Goal: Find specific page/section: Find specific page/section

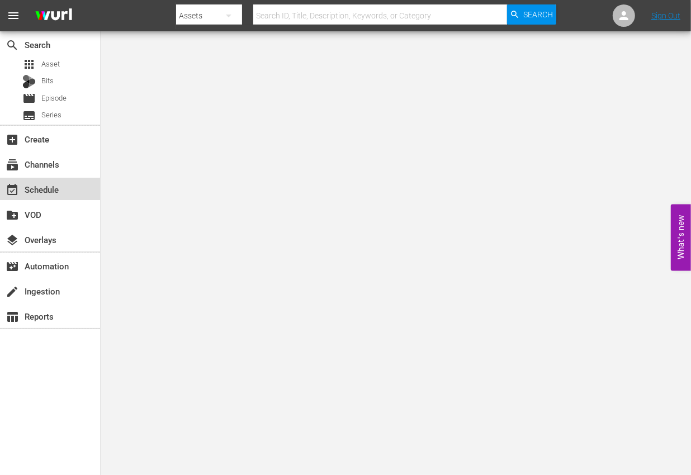
click at [77, 187] on div "event_available Schedule" at bounding box center [50, 189] width 100 height 22
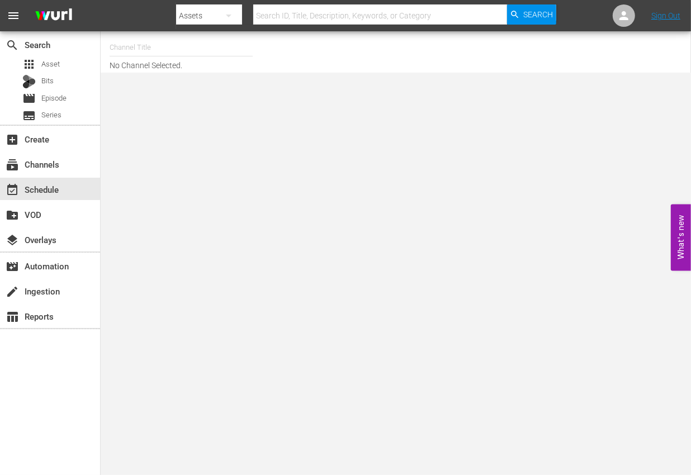
drag, startPoint x: 48, startPoint y: 394, endPoint x: 64, endPoint y: 391, distance: 16.0
click at [48, 394] on div "search Search apps Asset Bits movie Episode subtitles Series add_box Create sub…" at bounding box center [50, 268] width 101 height 475
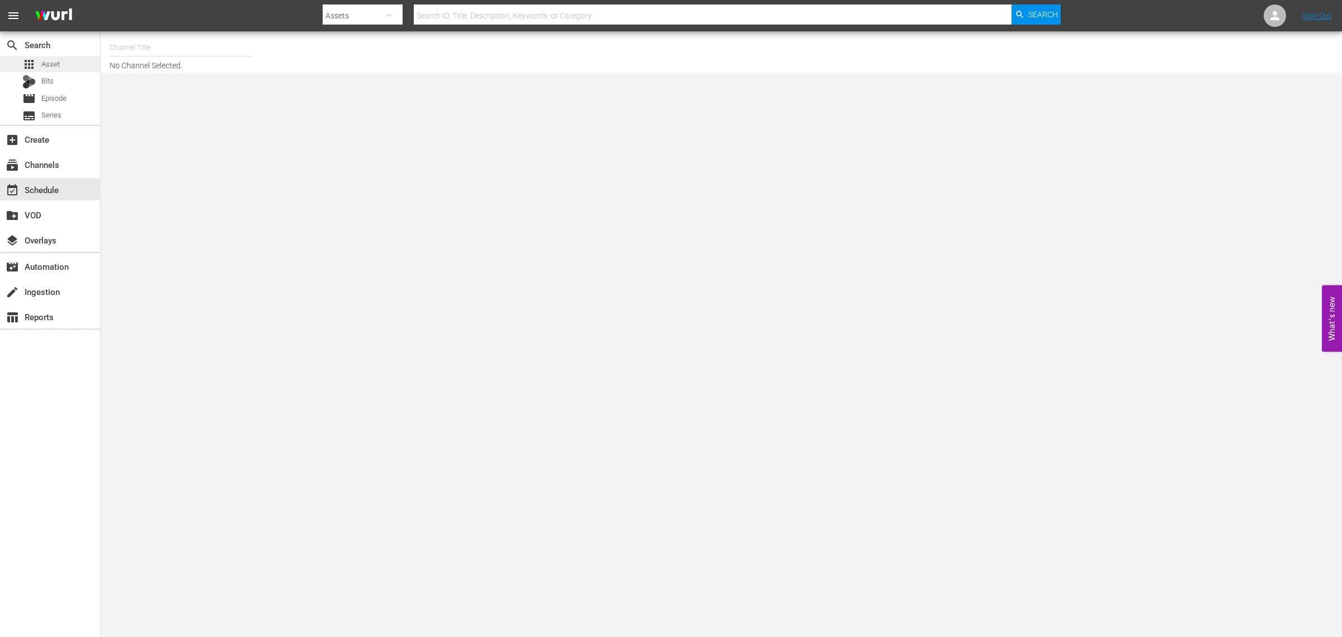
click at [60, 65] on div "apps Asset" at bounding box center [50, 64] width 100 height 16
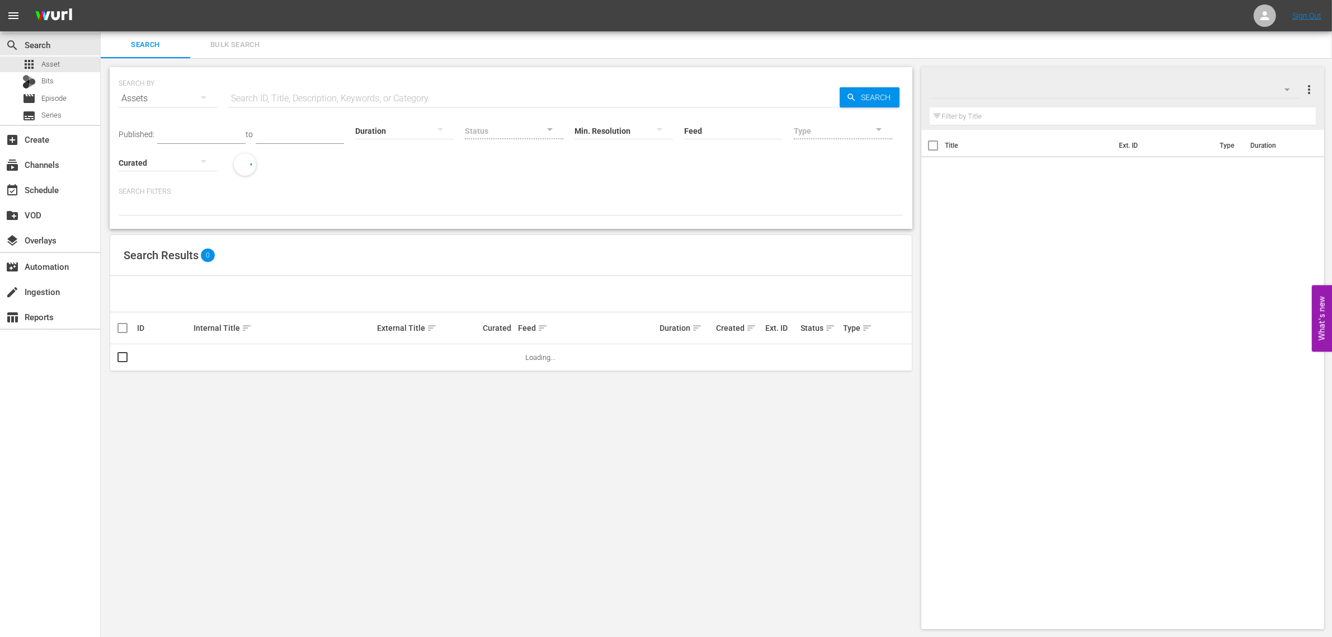
click at [370, 98] on input "text" at bounding box center [533, 98] width 611 height 27
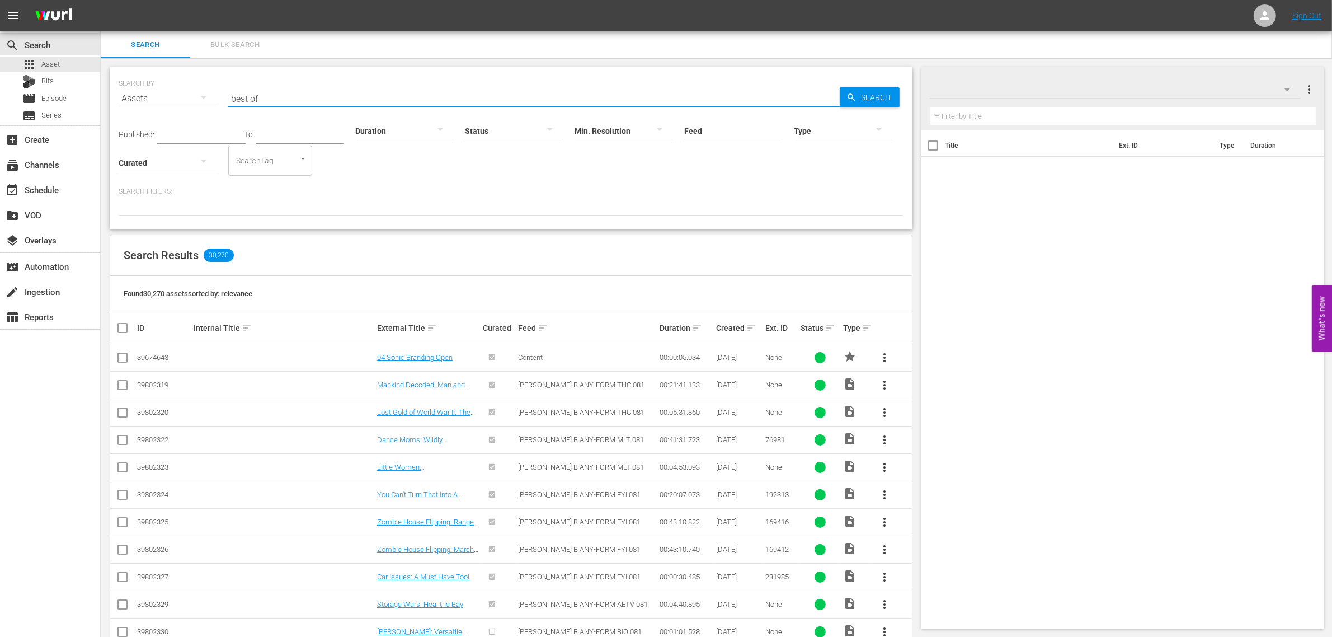
type input "best of"
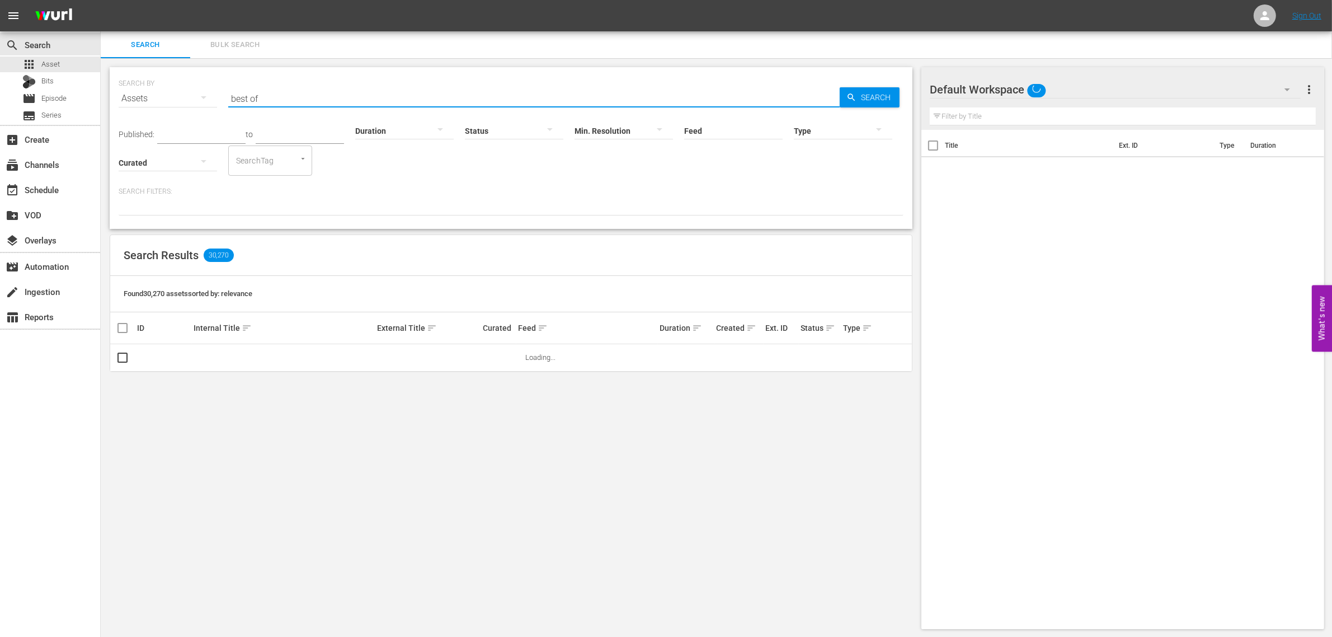
scroll to position [1, 0]
click at [691, 125] on div at bounding box center [843, 129] width 98 height 31
click at [691, 195] on div "Promo" at bounding box center [843, 200] width 98 height 18
click at [691, 98] on span "Search" at bounding box center [877, 97] width 43 height 20
click at [336, 101] on input "best of" at bounding box center [533, 97] width 611 height 27
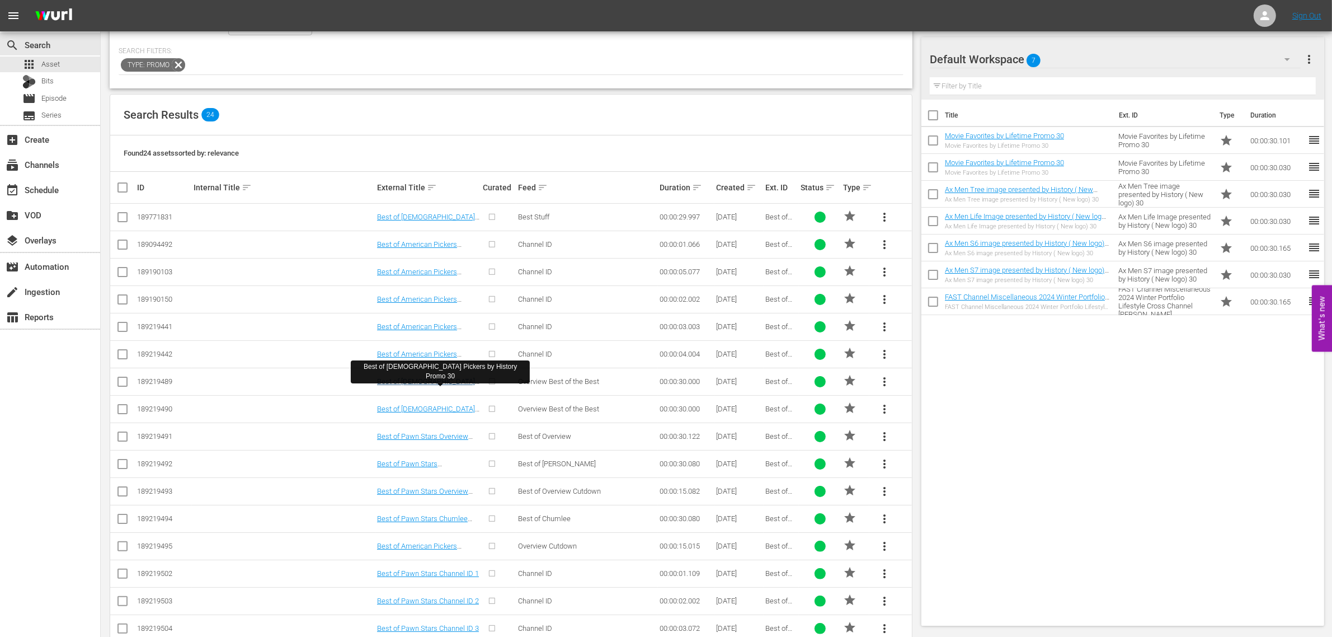
scroll to position [210, 0]
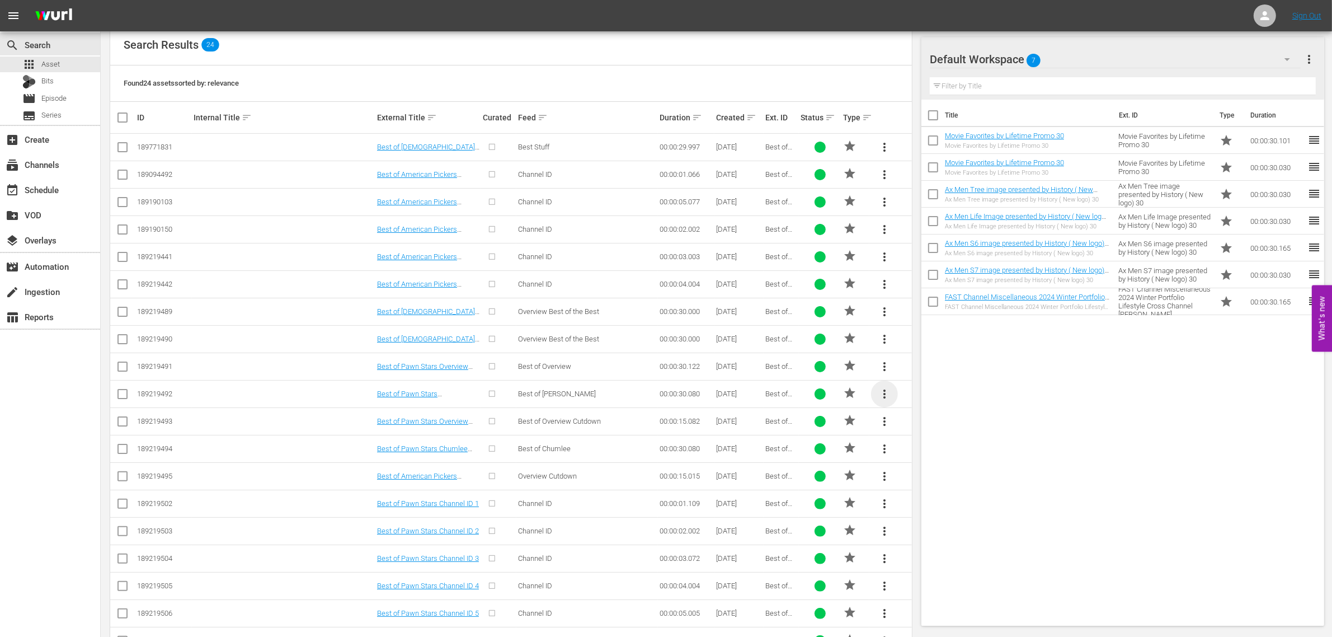
click at [691, 396] on span "more_vert" at bounding box center [884, 393] width 13 height 13
click at [691, 428] on div "Workspace" at bounding box center [960, 426] width 107 height 27
click at [691, 431] on div "Title Ext. ID Type Duration Movie Favorites by Lifetime Promo 30 Movie Favorite…" at bounding box center [1122, 360] width 403 height 521
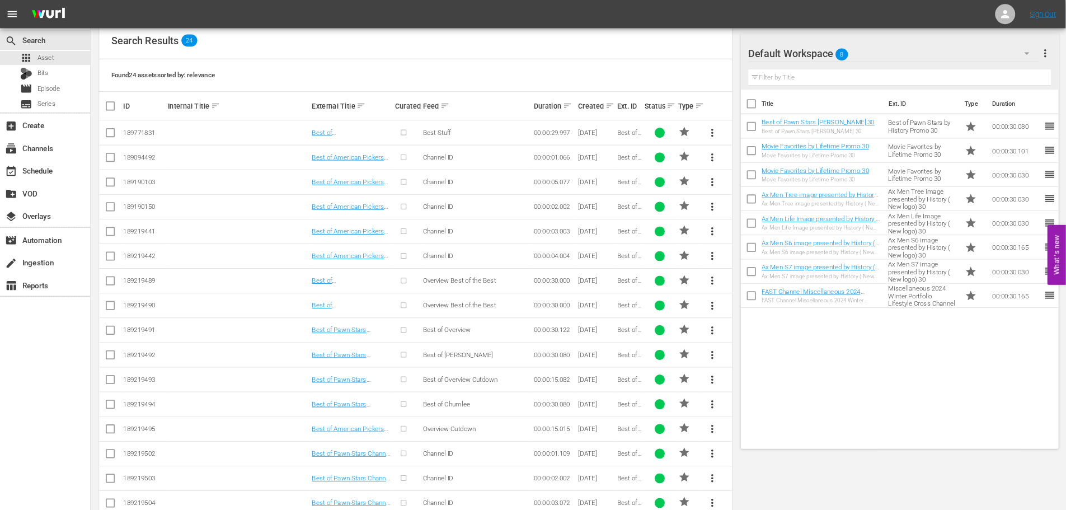
scroll to position [211, 0]
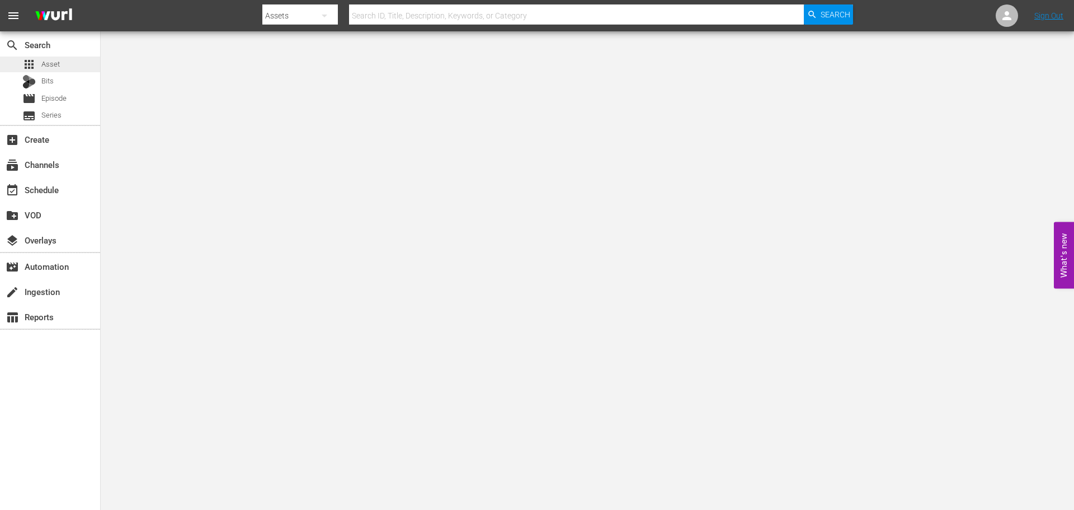
click at [67, 67] on div "apps Asset" at bounding box center [50, 64] width 100 height 16
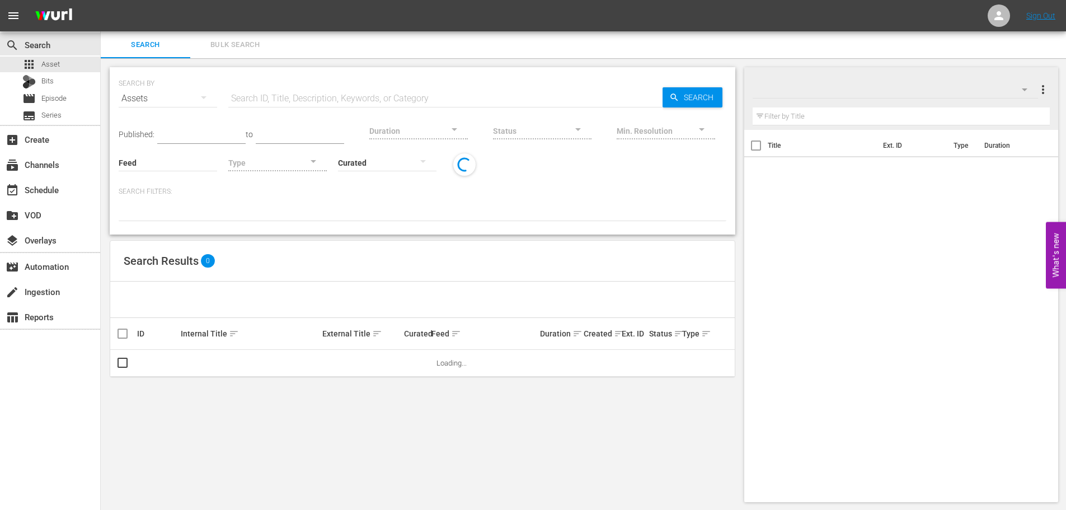
click at [310, 90] on input "text" at bounding box center [445, 98] width 434 height 27
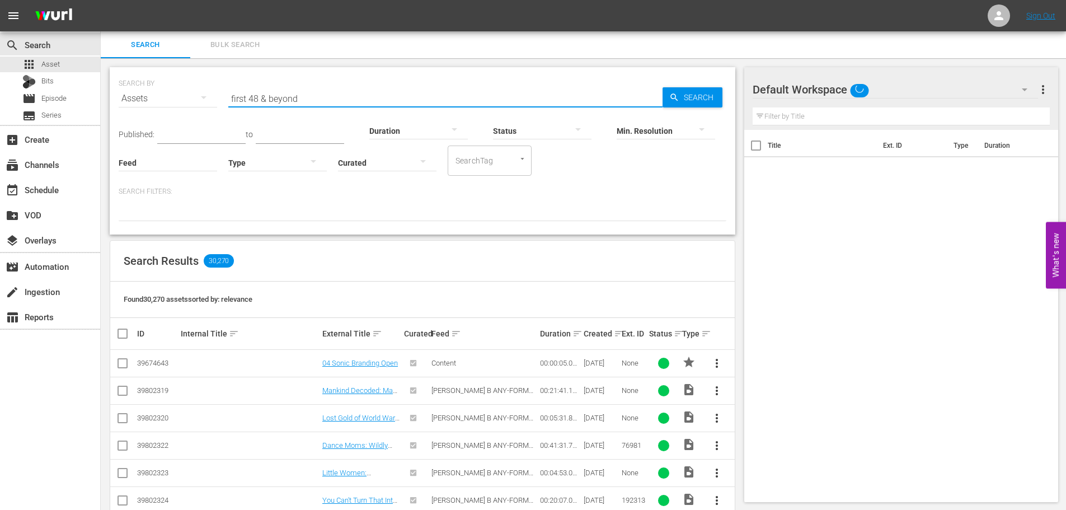
type input "first 48 & beyond"
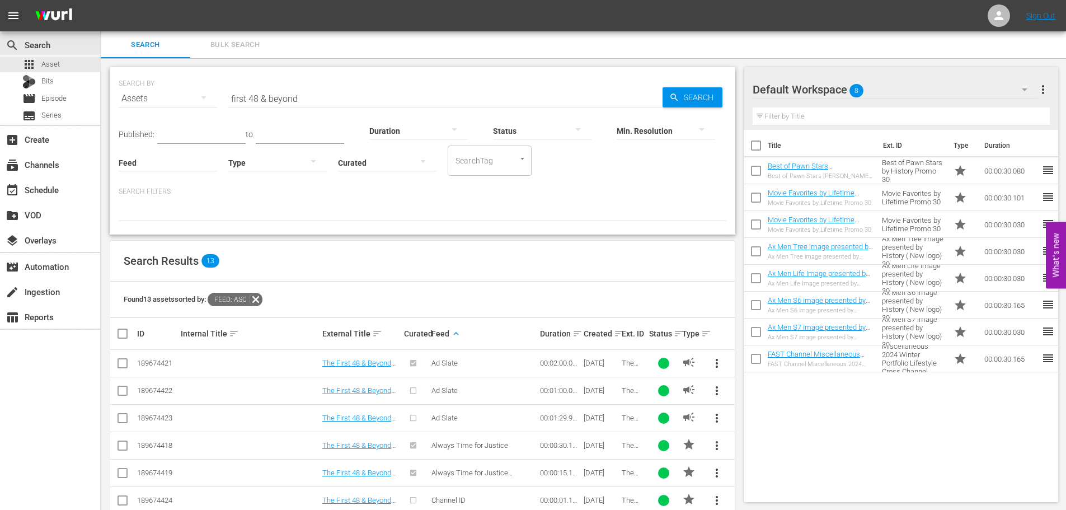
click at [272, 164] on div at bounding box center [277, 162] width 98 height 31
click at [272, 237] on div "Promo" at bounding box center [277, 233] width 98 height 18
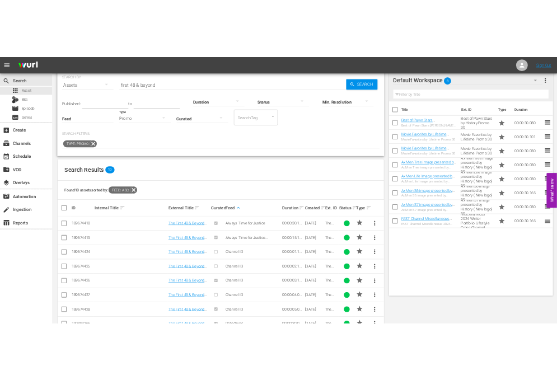
scroll to position [23, 0]
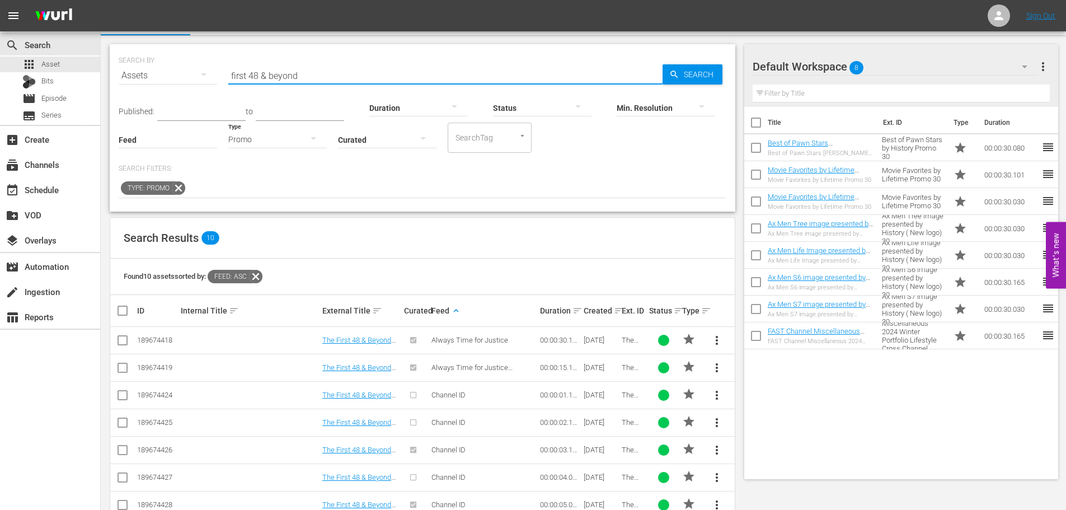
drag, startPoint x: 318, startPoint y: 74, endPoint x: 200, endPoint y: 74, distance: 118.0
click at [200, 74] on div "SEARCH BY Search By Assets Search ID, Title, Description, Keywords, or Category…" at bounding box center [422, 69] width 607 height 40
